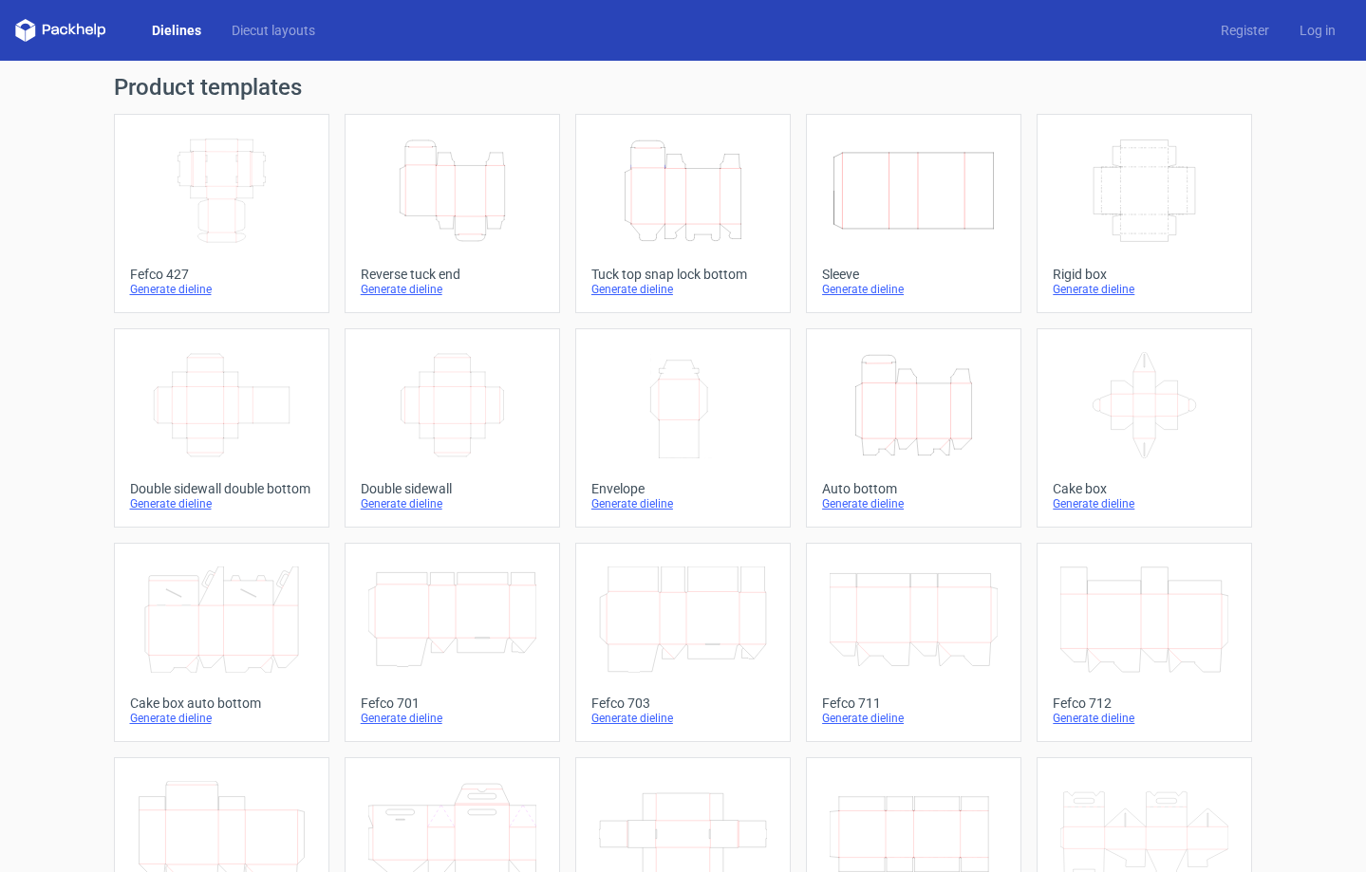
scroll to position [314, 0]
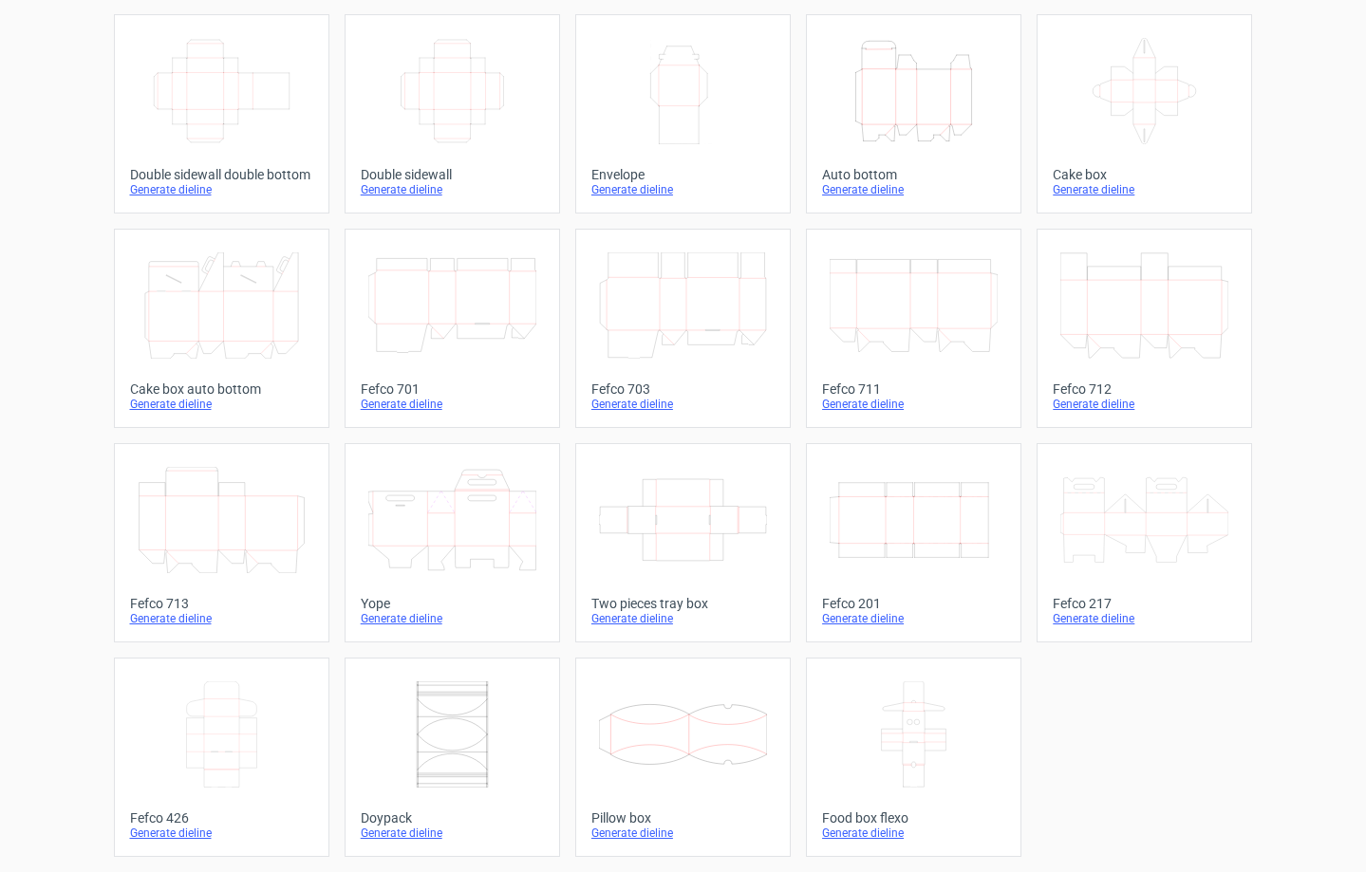
click at [247, 719] on icon at bounding box center [222, 734] width 168 height 106
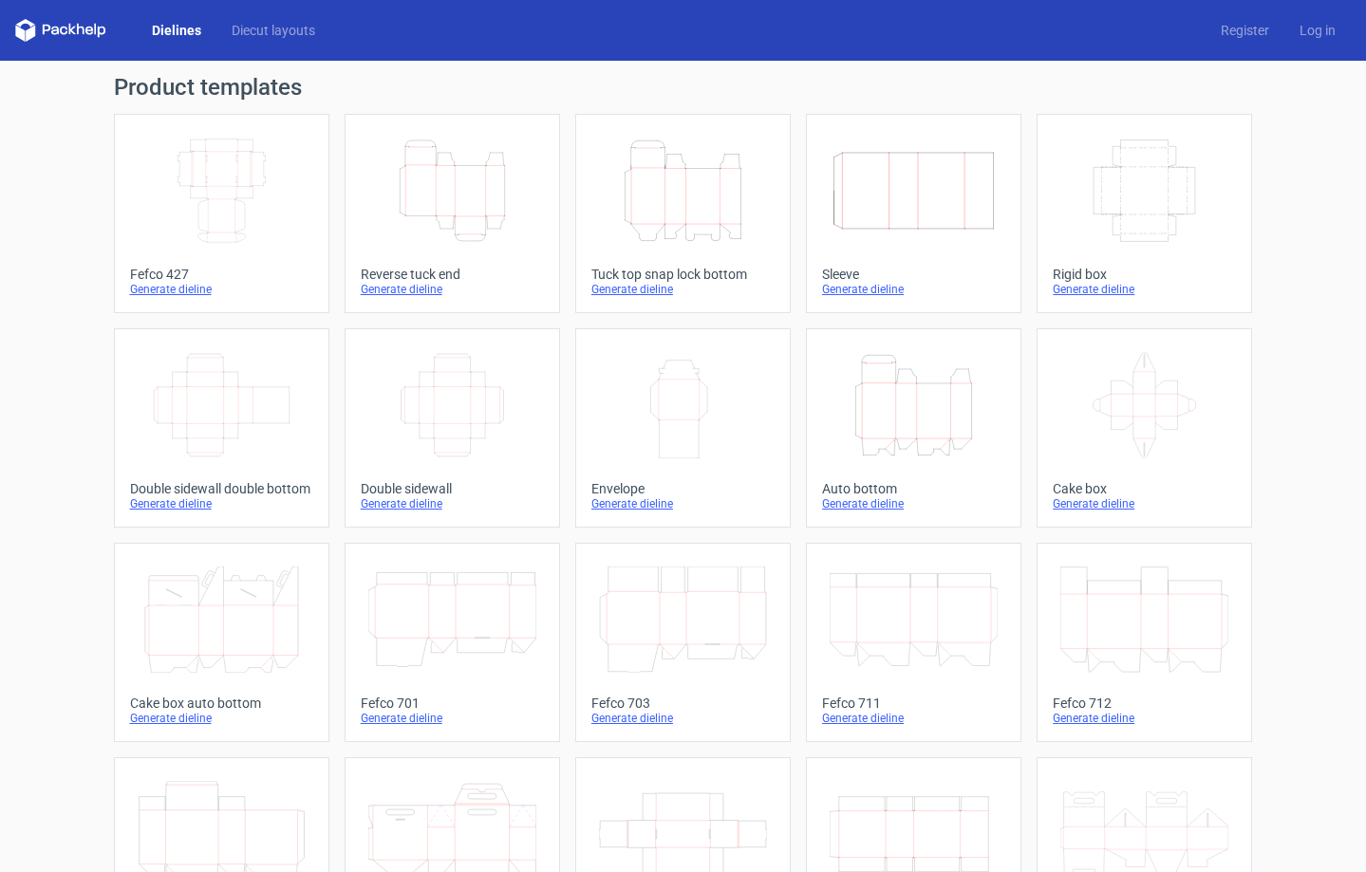
click at [362, 347] on div "Width Depth Height" at bounding box center [452, 405] width 183 height 121
click at [283, 247] on div "Width Depth Height" at bounding box center [221, 190] width 183 height 121
click at [302, 35] on link "Diecut layouts" at bounding box center [273, 30] width 114 height 19
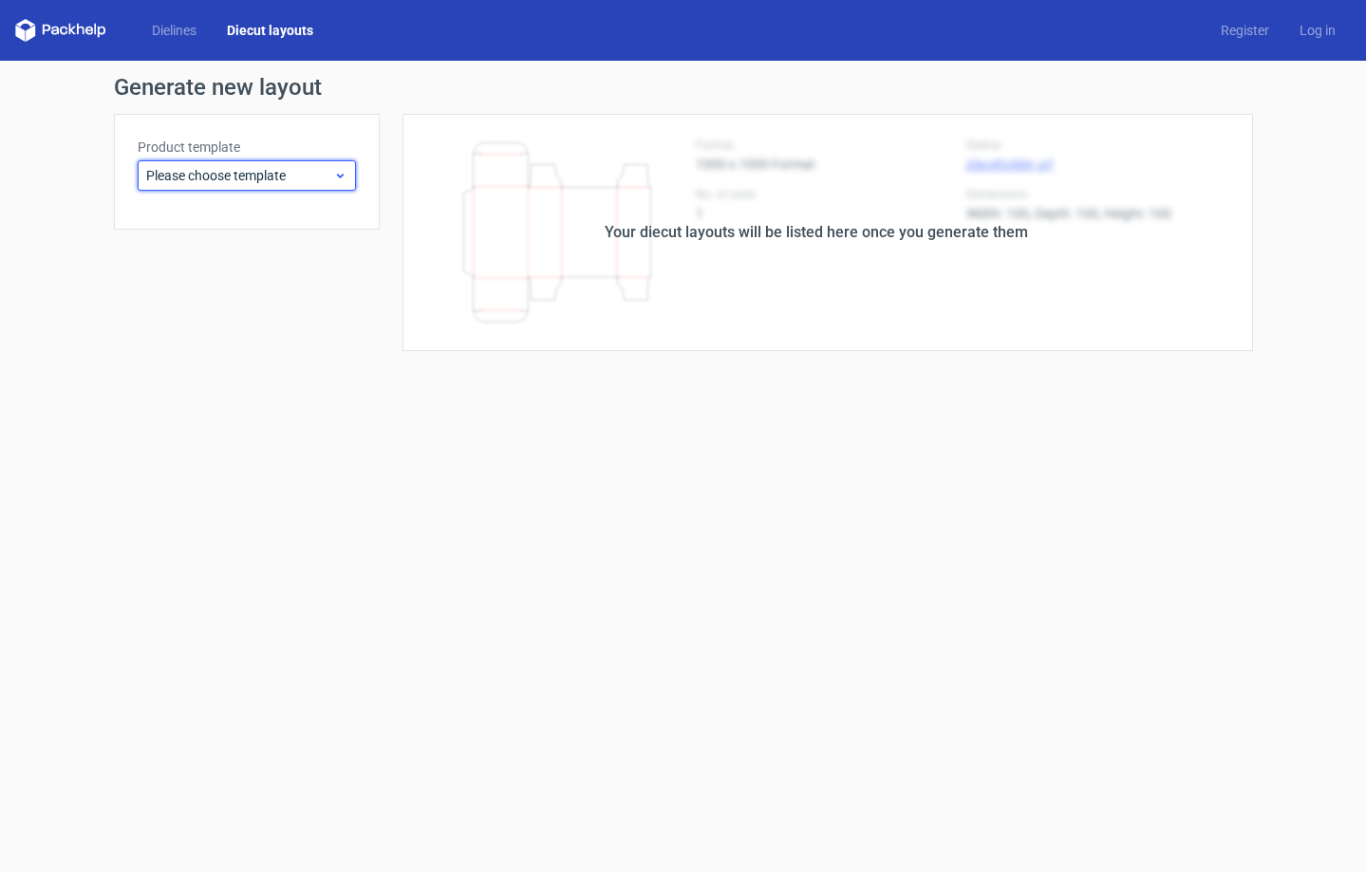
click at [277, 172] on span "Please choose template" at bounding box center [239, 175] width 187 height 19
